Goal: Use online tool/utility

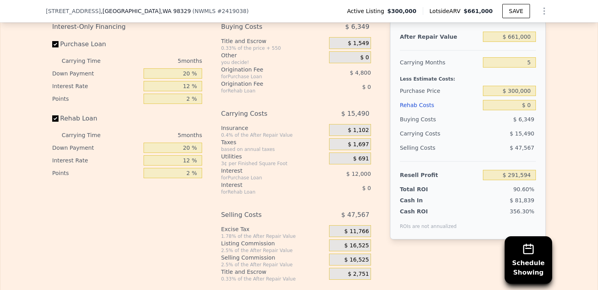
scroll to position [1242, 0]
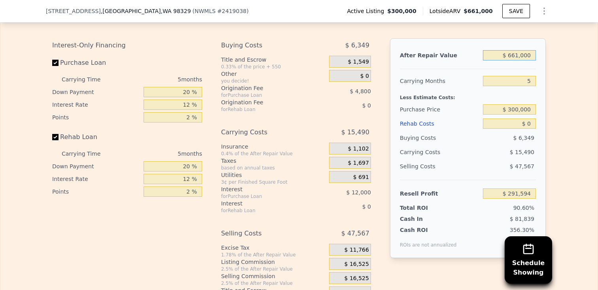
click at [514, 53] on input "$ 661,000" at bounding box center [509, 55] width 53 height 10
type input "$ 61,000"
type input "-$ 264,728"
type input "$ 561,000"
type input "$ 198,874"
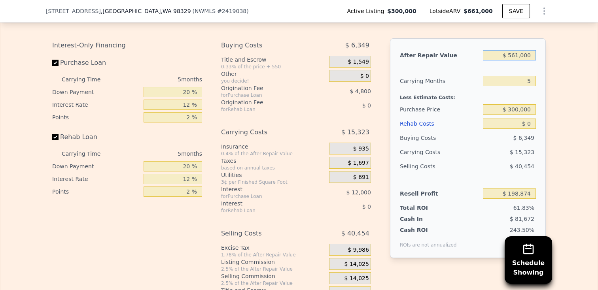
type input "$ 561,000"
click at [560, 78] on div "Edit the assumptions in yellow boxes. Input profit to calculate an offer price.…" at bounding box center [298, 154] width 597 height 294
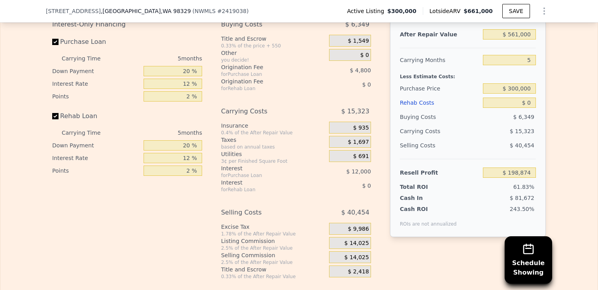
scroll to position [1266, 0]
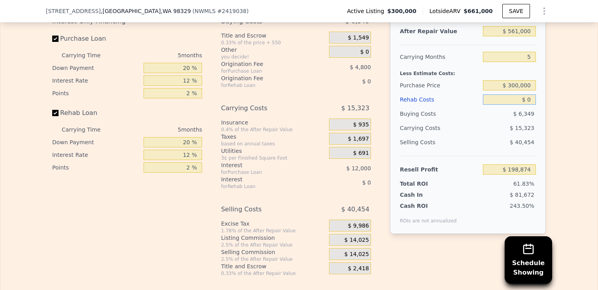
click at [528, 95] on input "$ 0" at bounding box center [509, 100] width 53 height 10
click at [528, 98] on input "$ 0" at bounding box center [509, 100] width 53 height 10
type input "$ 1"
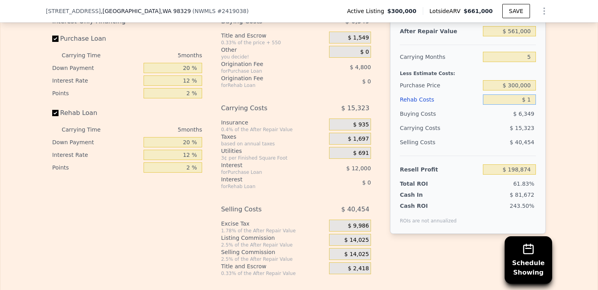
type input "$ 198,873"
type input "$ 10"
type input "$ 198,864"
type input "$ 100"
type input "$ 198,767"
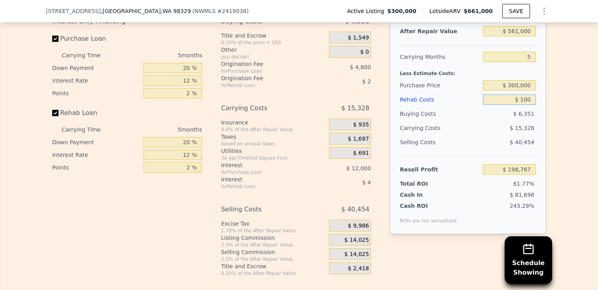
type input "$ 1,000"
type input "$ 197,818"
type input "$ 10,000"
type input "$ 188,314"
type input "$ 100,000"
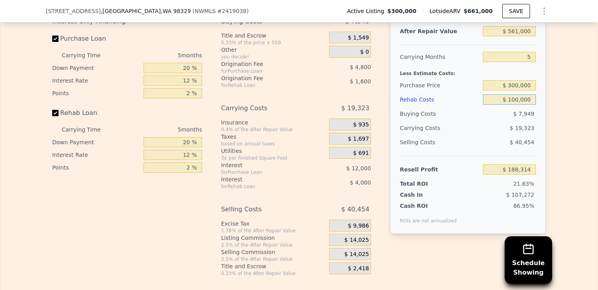
type input "$ 93,274"
type input "$ 100,000"
click at [550, 131] on div "Edit the assumptions in yellow boxes. Input profit to calculate an offer price.…" at bounding box center [299, 130] width 506 height 294
